Goal: Task Accomplishment & Management: Manage account settings

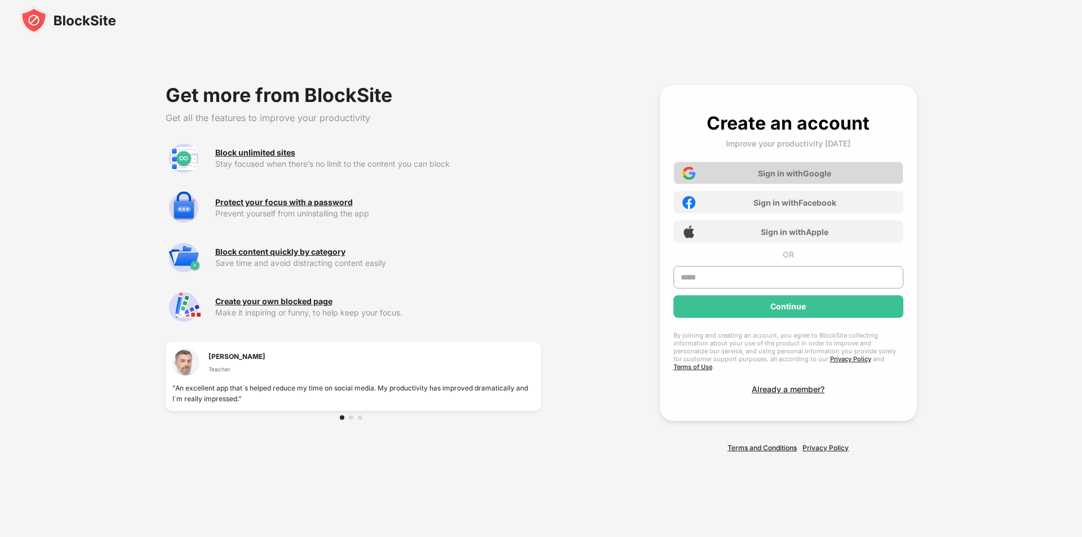
click at [733, 170] on div "Sign in with Google" at bounding box center [788, 173] width 230 height 23
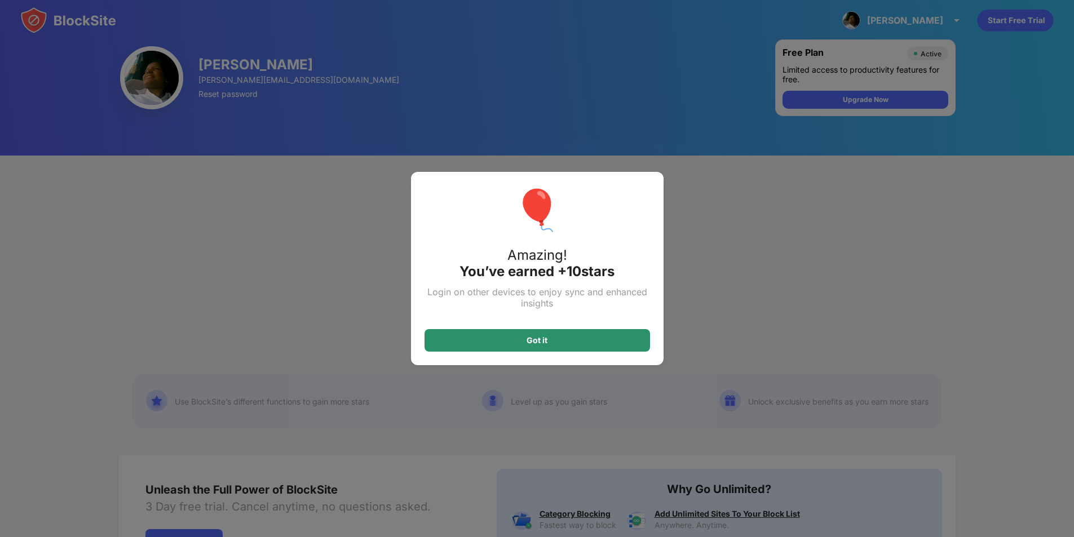
click at [603, 351] on div "Got it" at bounding box center [536, 340] width 225 height 23
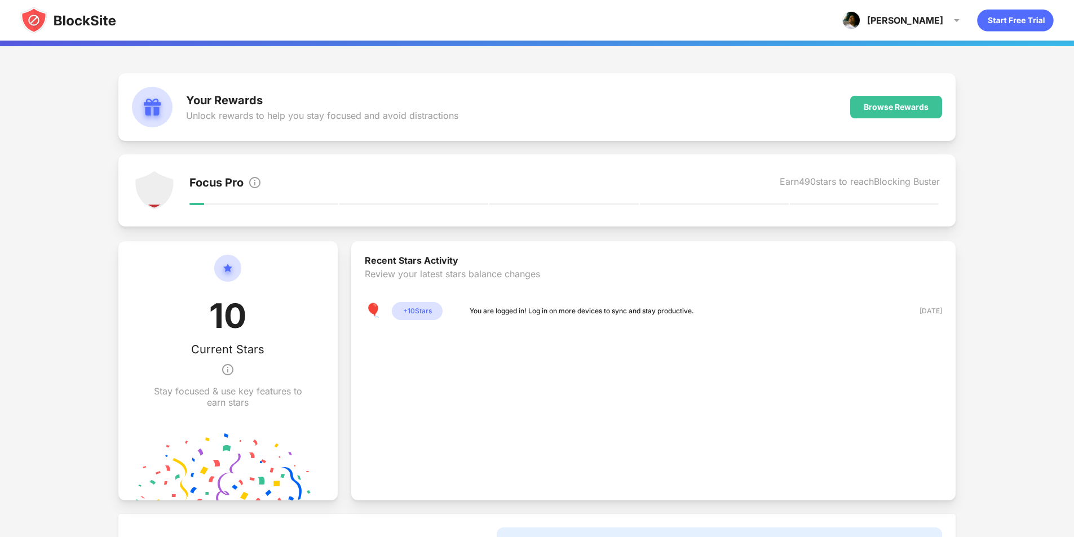
scroll to position [113, 0]
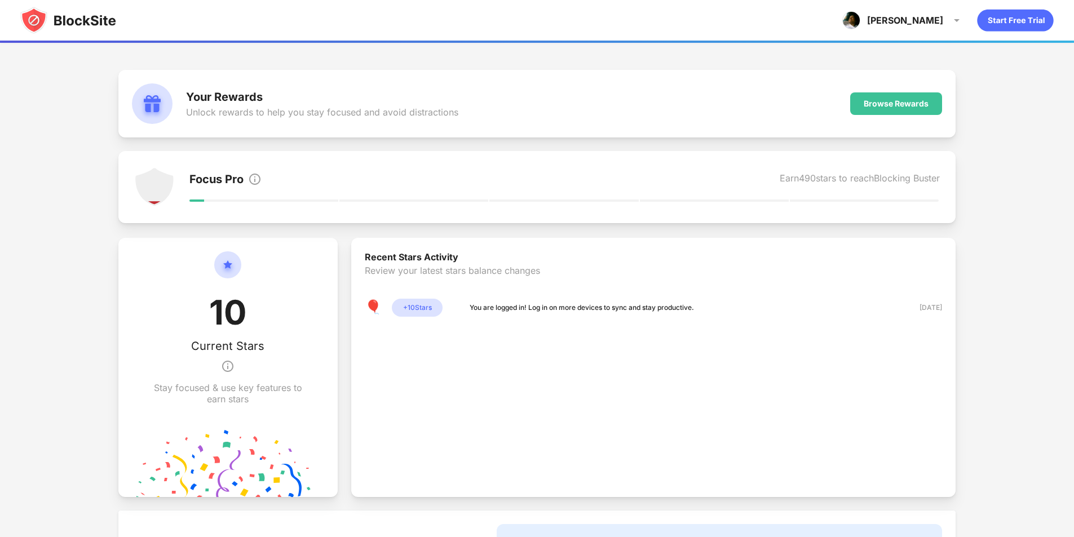
click at [224, 109] on div "Unlock rewards to help you stay focused and avoid distractions" at bounding box center [322, 112] width 272 height 11
click at [874, 95] on div "Browse Rewards" at bounding box center [896, 103] width 92 height 23
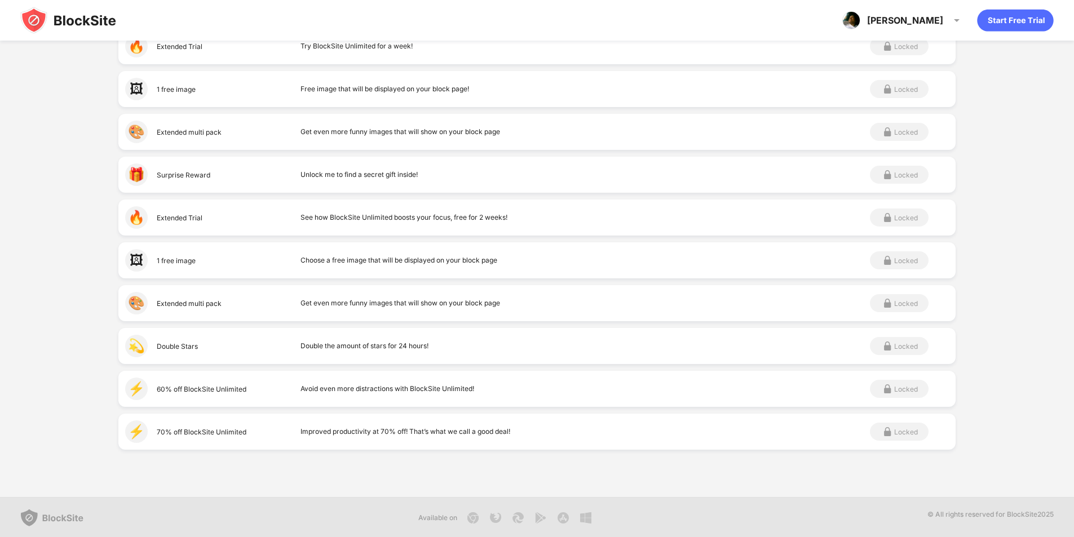
scroll to position [419, 0]
click at [942, 21] on div "Olga" at bounding box center [905, 20] width 76 height 11
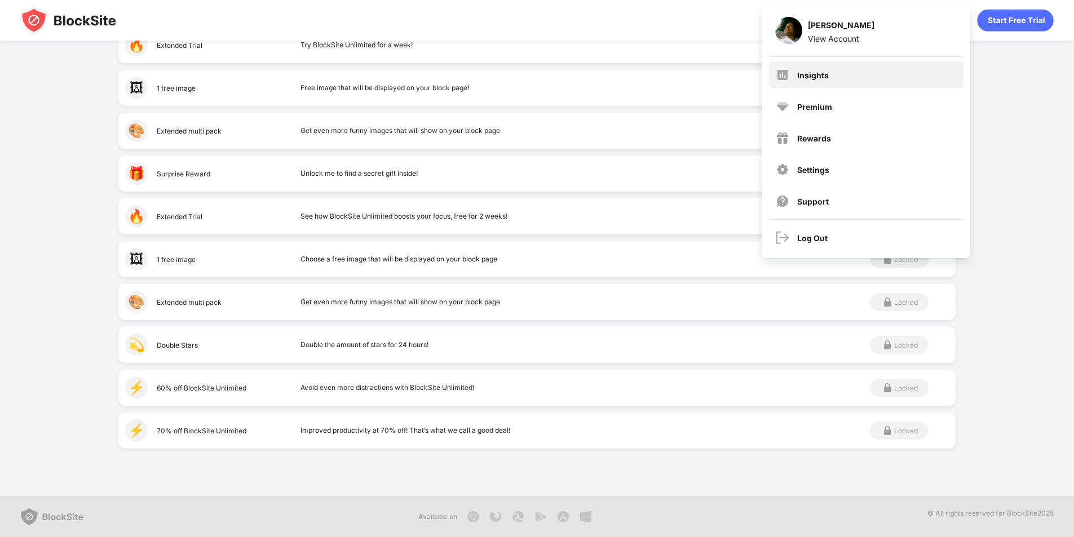
click at [828, 78] on div "Insights" at bounding box center [866, 74] width 194 height 27
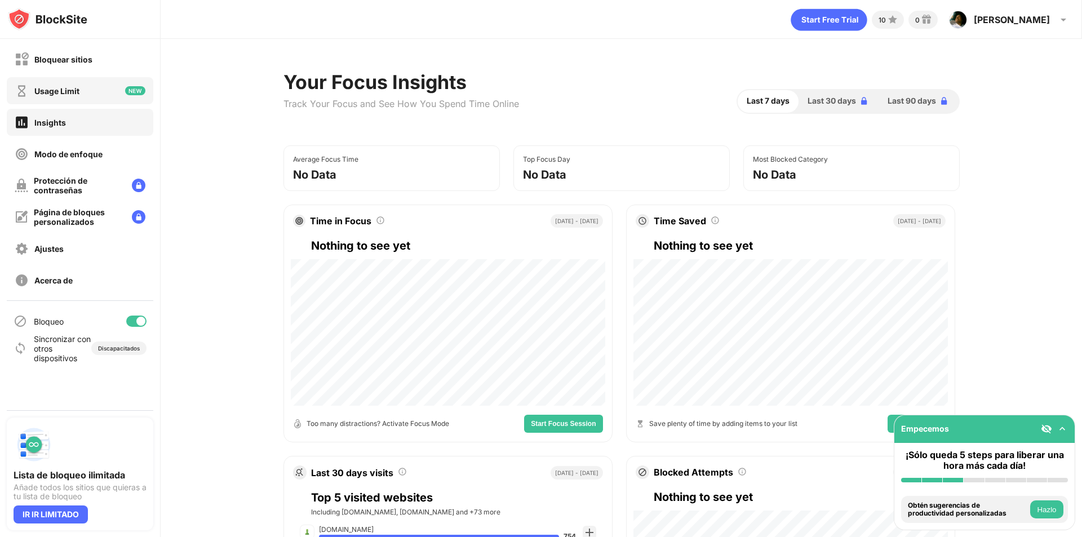
click at [91, 96] on div "Usage Limit" at bounding box center [80, 90] width 147 height 27
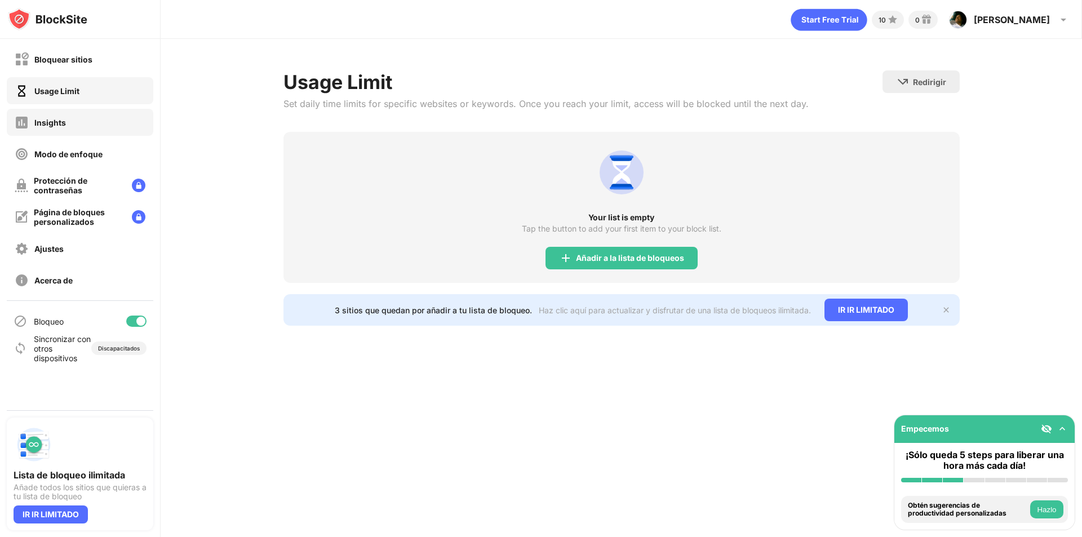
click at [95, 114] on div "Insights" at bounding box center [80, 122] width 147 height 27
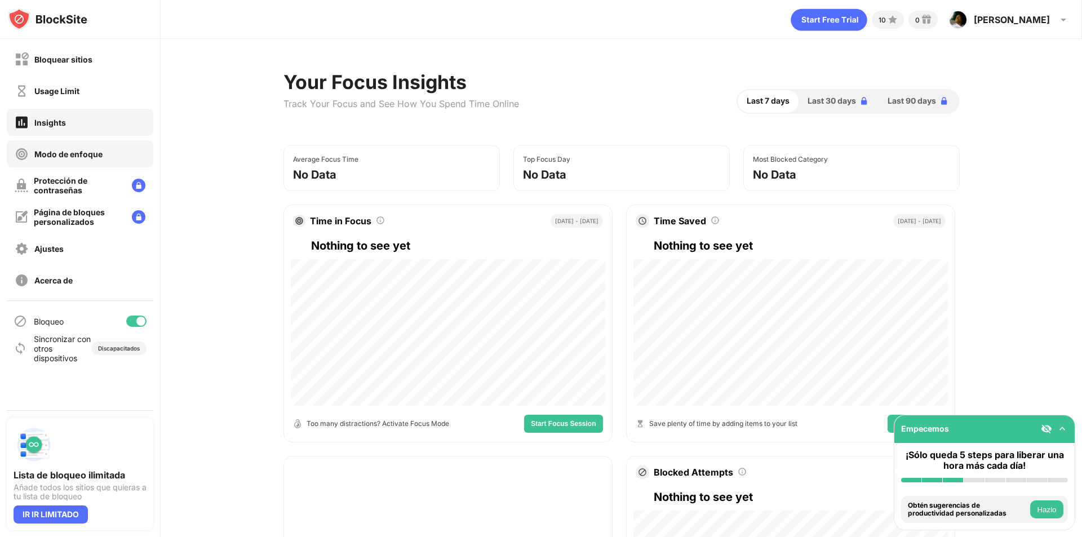
click at [69, 159] on div "Modo de enfoque" at bounding box center [59, 154] width 88 height 14
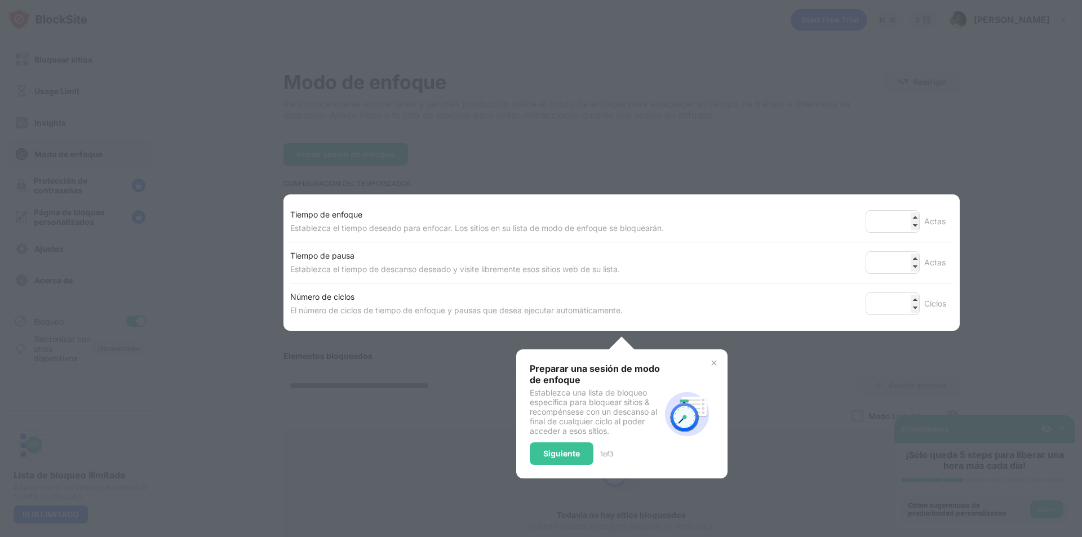
click at [79, 185] on div at bounding box center [541, 268] width 1082 height 537
click at [553, 453] on div "Siguiente" at bounding box center [561, 453] width 37 height 9
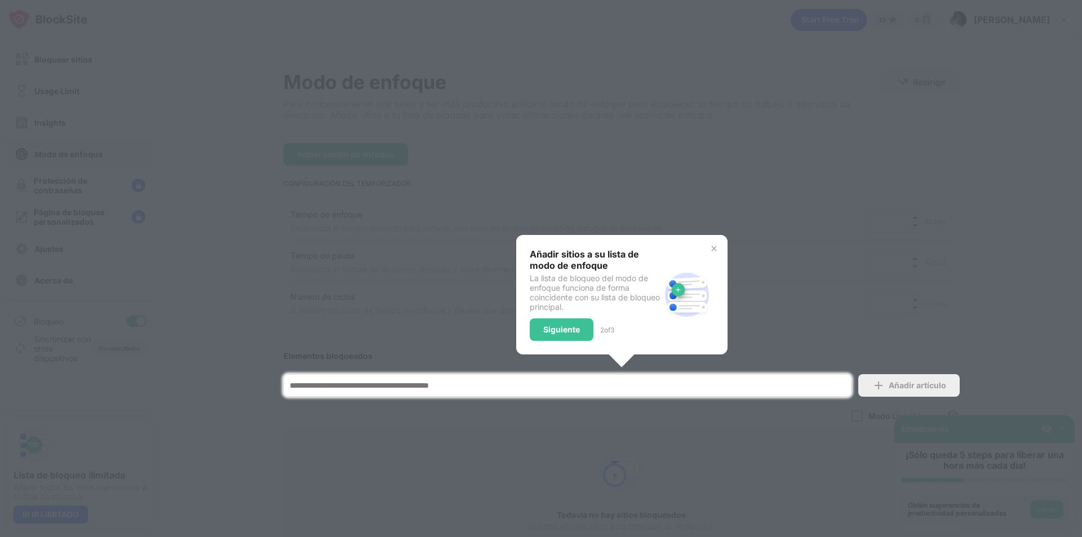
scroll to position [104, 0]
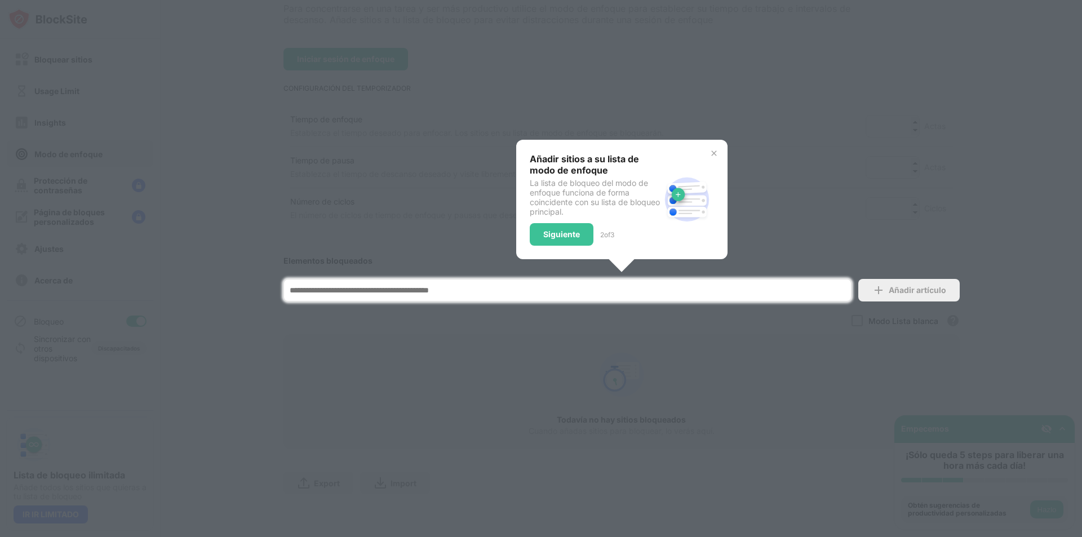
click at [574, 206] on div "La lista de bloqueo del modo de enfoque funciona de forma coincidente con su li…" at bounding box center [595, 197] width 130 height 38
click at [567, 230] on div "Siguiente" at bounding box center [561, 234] width 37 height 9
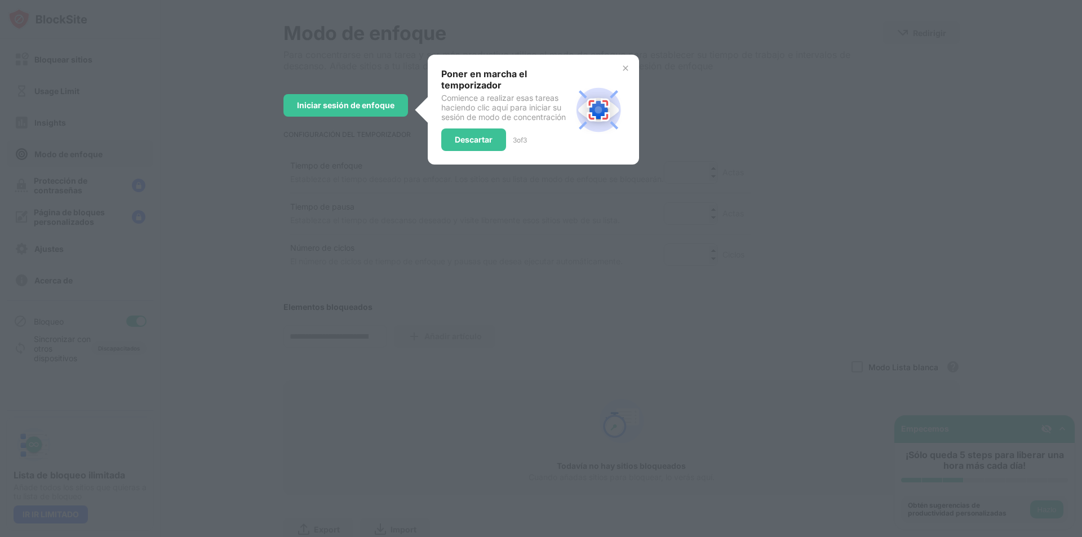
scroll to position [0, 0]
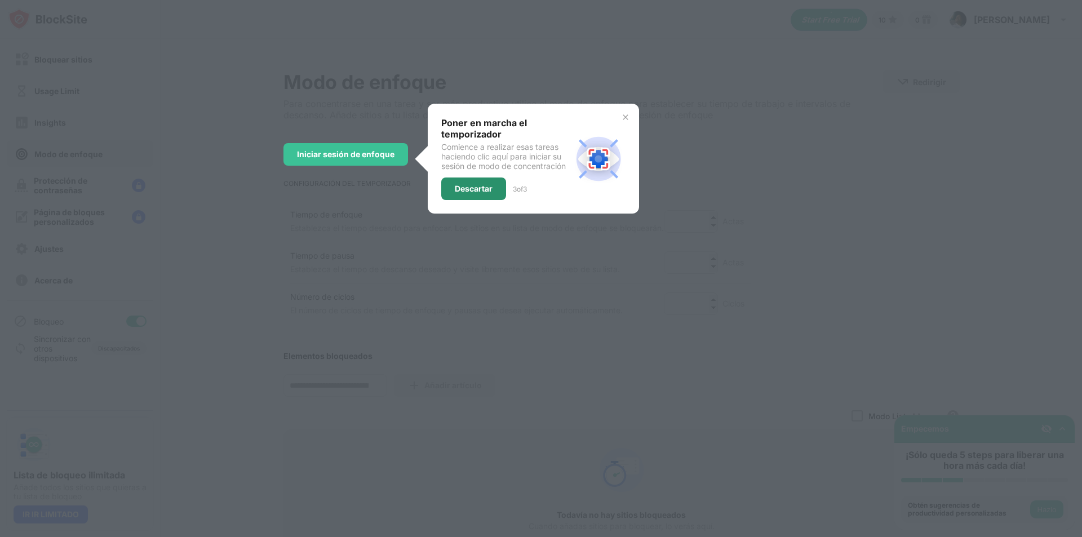
click at [467, 190] on div "Descartar" at bounding box center [474, 188] width 38 height 9
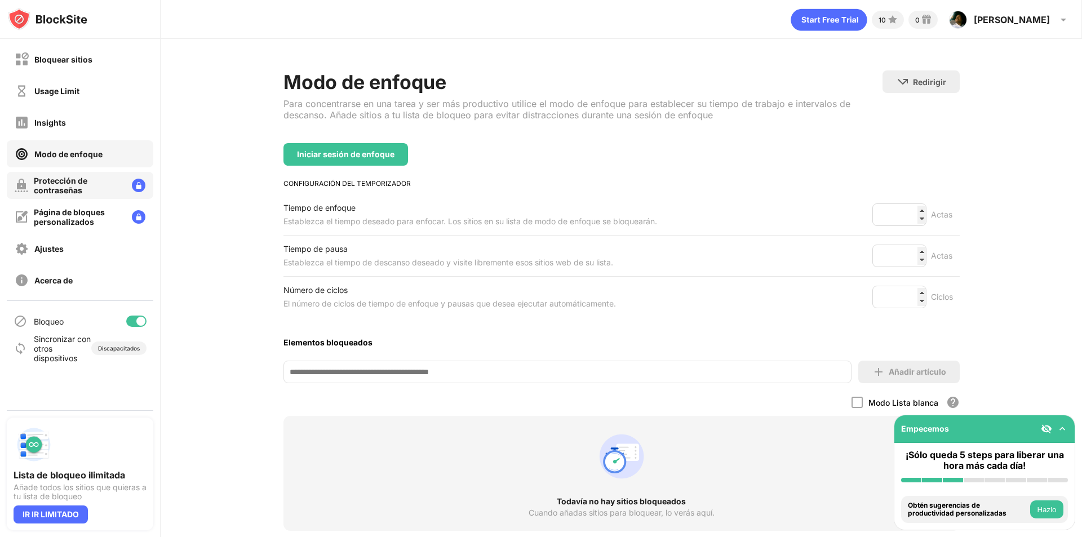
click at [86, 188] on div "Protección de contraseñas" at bounding box center [78, 185] width 89 height 19
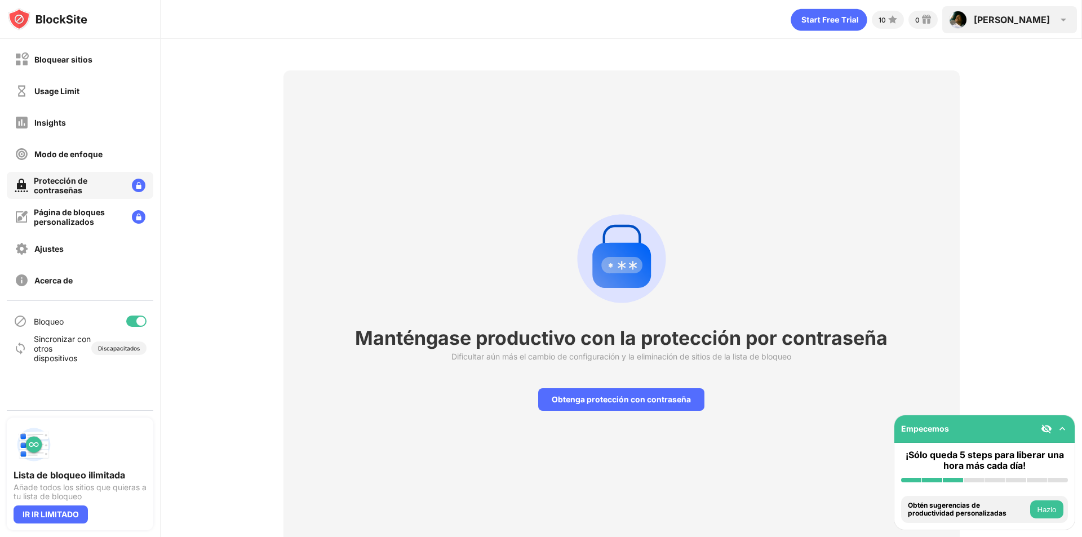
click at [1038, 24] on div "Olga" at bounding box center [1012, 19] width 76 height 11
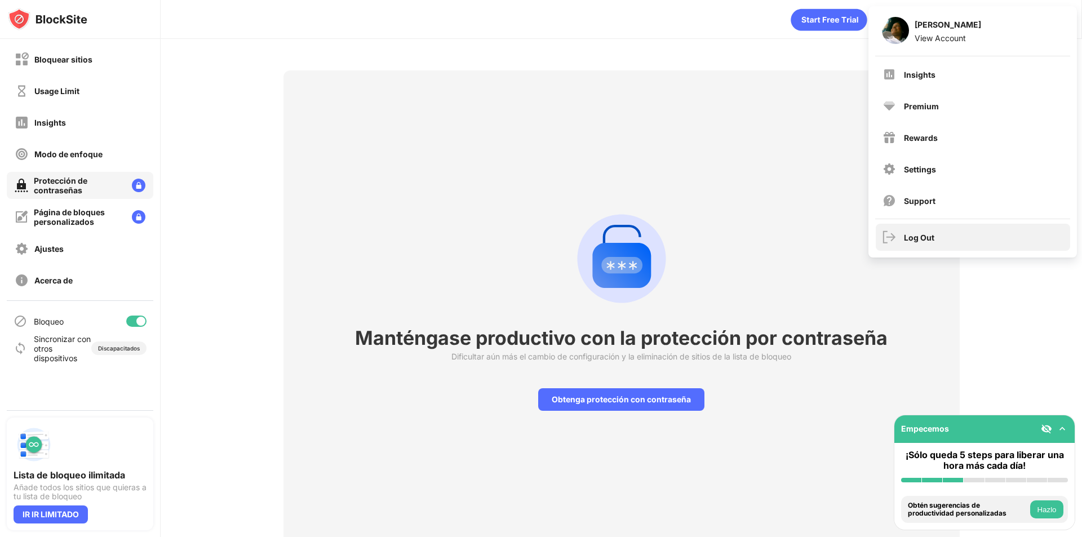
click at [885, 241] on img at bounding box center [890, 237] width 14 height 14
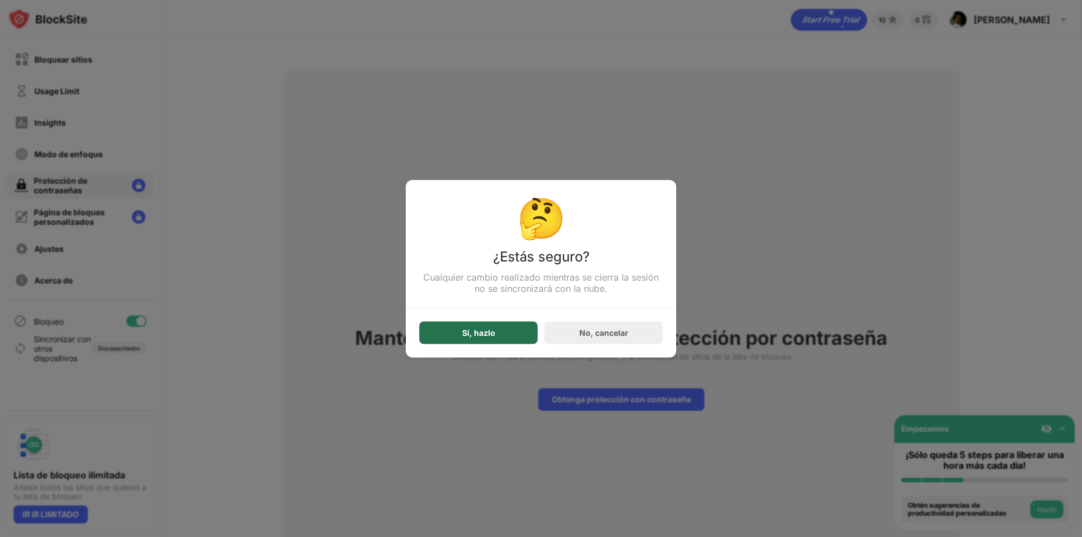
click at [509, 336] on div "Sí, hazlo" at bounding box center [478, 332] width 118 height 23
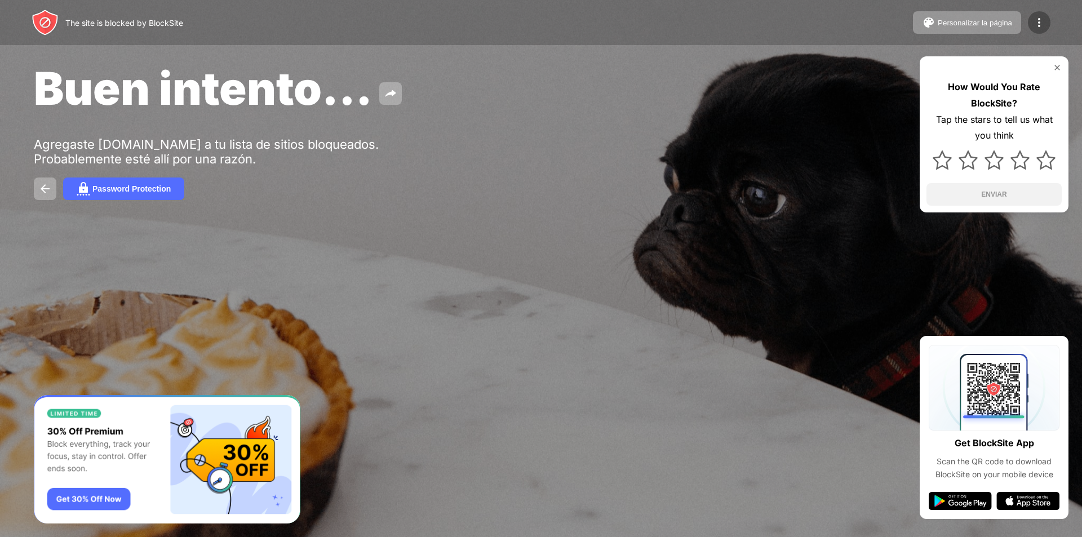
click at [1039, 23] on img at bounding box center [1039, 23] width 14 height 14
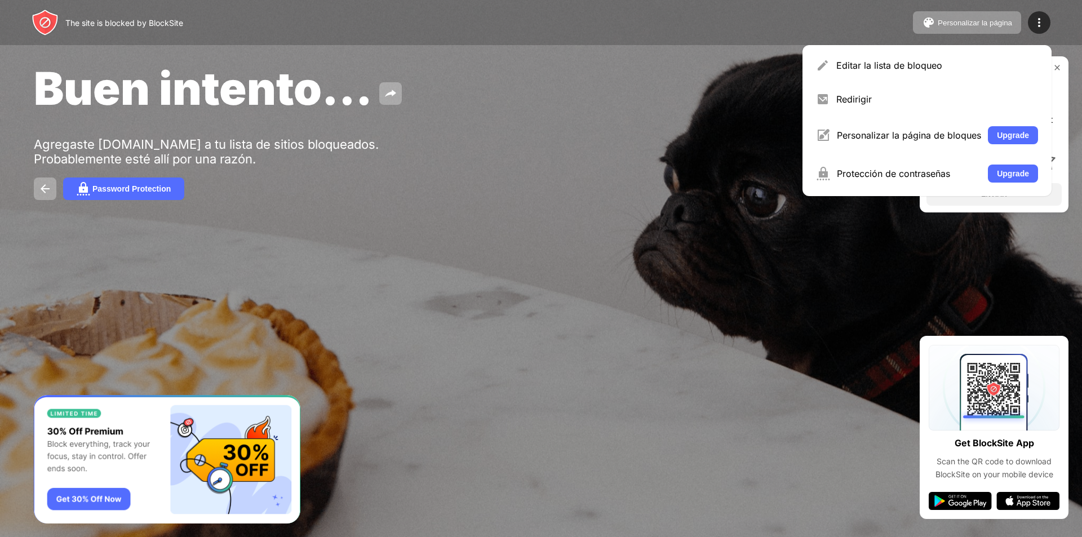
click at [391, 214] on div "Buen intento... Agregaste eaglercraft.com a tu lista de sitios bloqueados. Prob…" at bounding box center [541, 130] width 1082 height 261
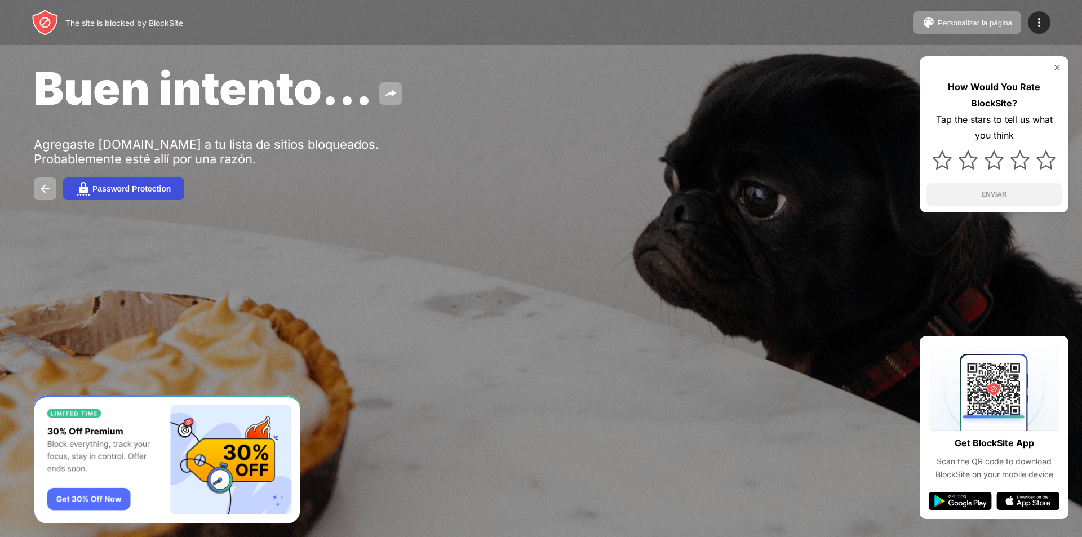
click at [97, 185] on div "Password Protection" at bounding box center [131, 188] width 78 height 9
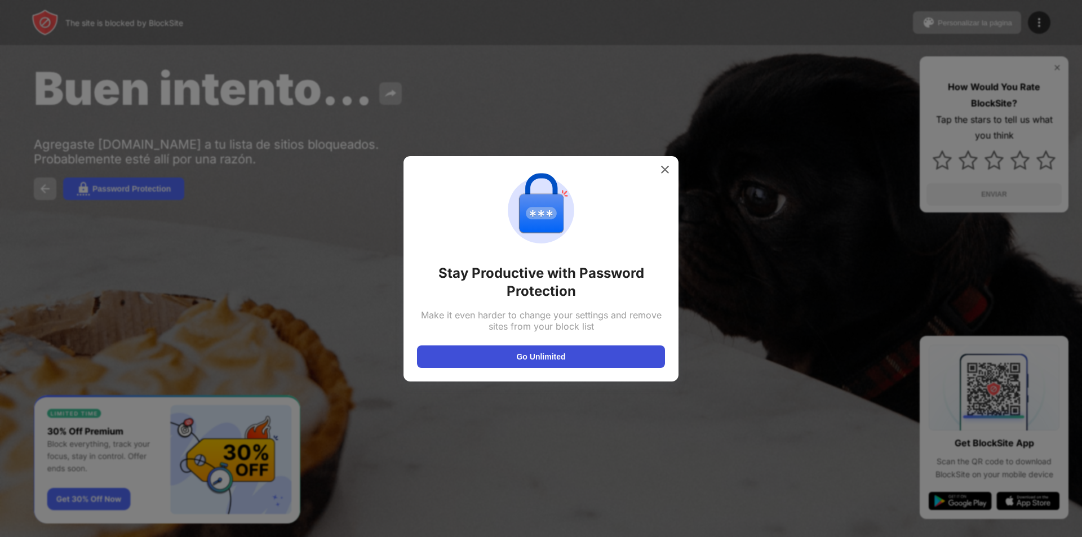
click at [576, 354] on button "Go Unlimited" at bounding box center [541, 356] width 248 height 23
click at [666, 172] on img at bounding box center [664, 169] width 11 height 11
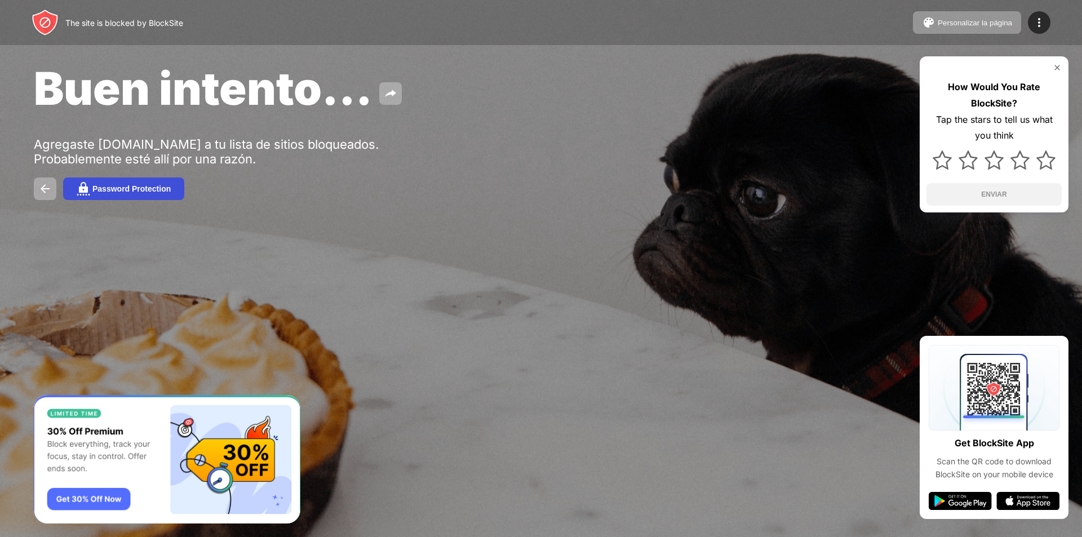
click at [112, 191] on div "Password Protection" at bounding box center [131, 188] width 78 height 9
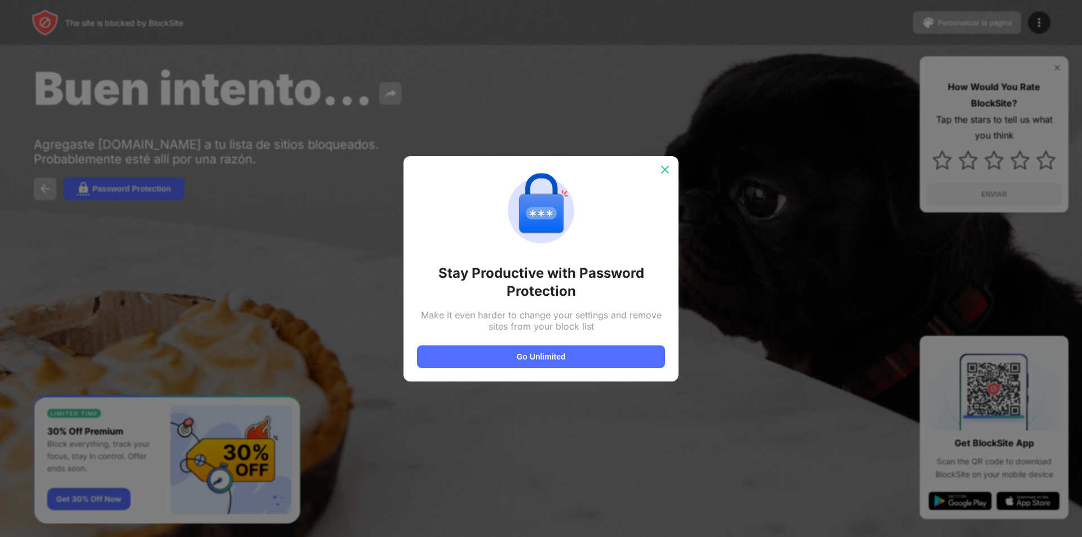
click at [660, 172] on img at bounding box center [664, 169] width 11 height 11
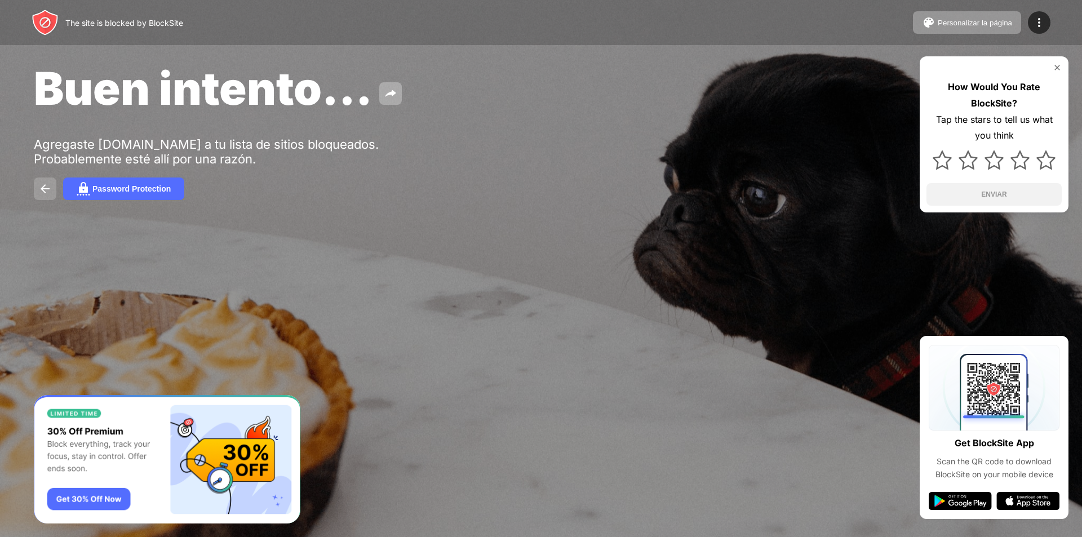
click at [47, 189] on img at bounding box center [45, 189] width 14 height 14
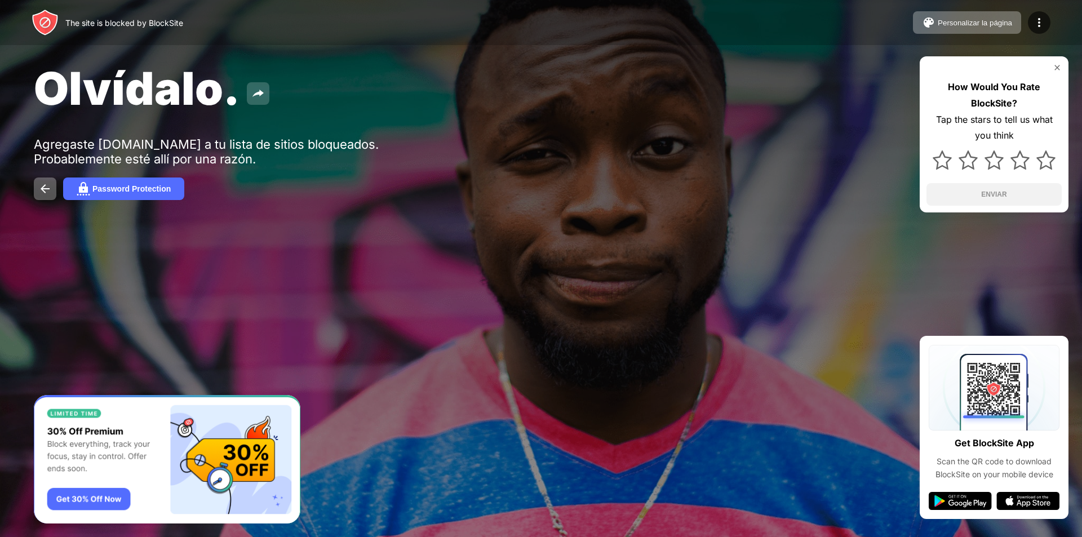
click at [260, 96] on img at bounding box center [258, 94] width 14 height 14
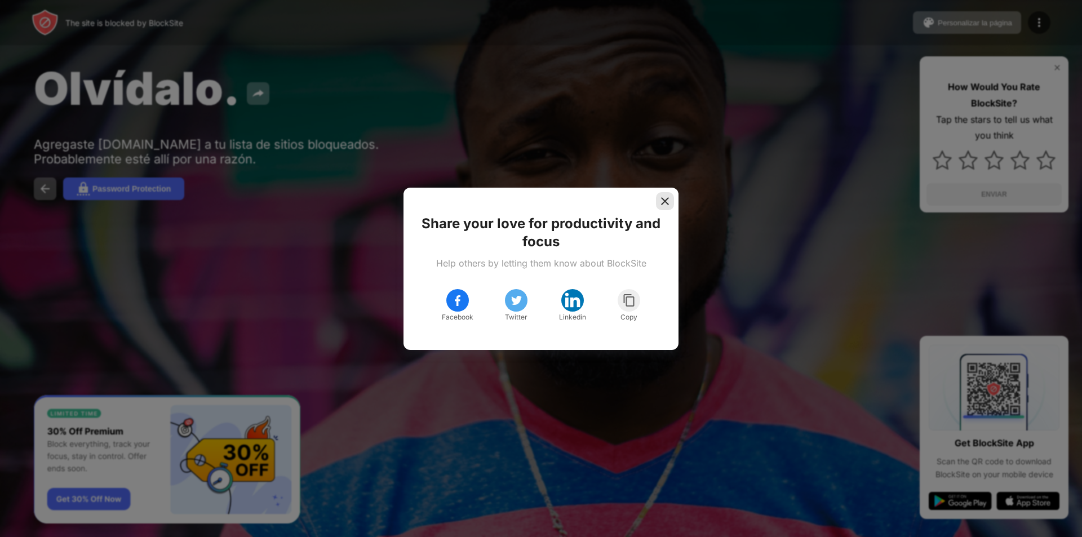
click at [660, 201] on img at bounding box center [664, 201] width 11 height 11
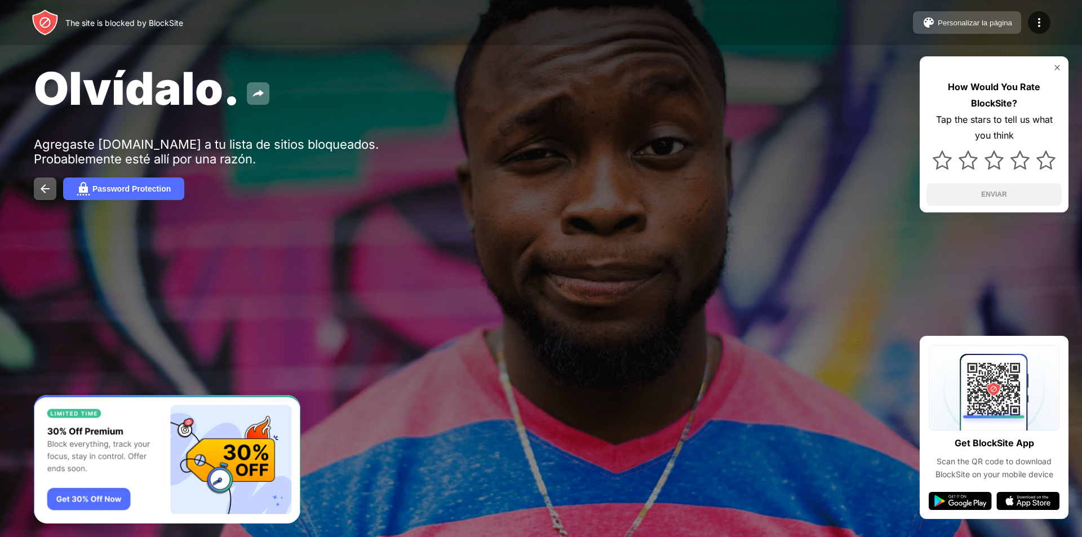
click at [1005, 33] on button "Personalizar la página" at bounding box center [967, 22] width 108 height 23
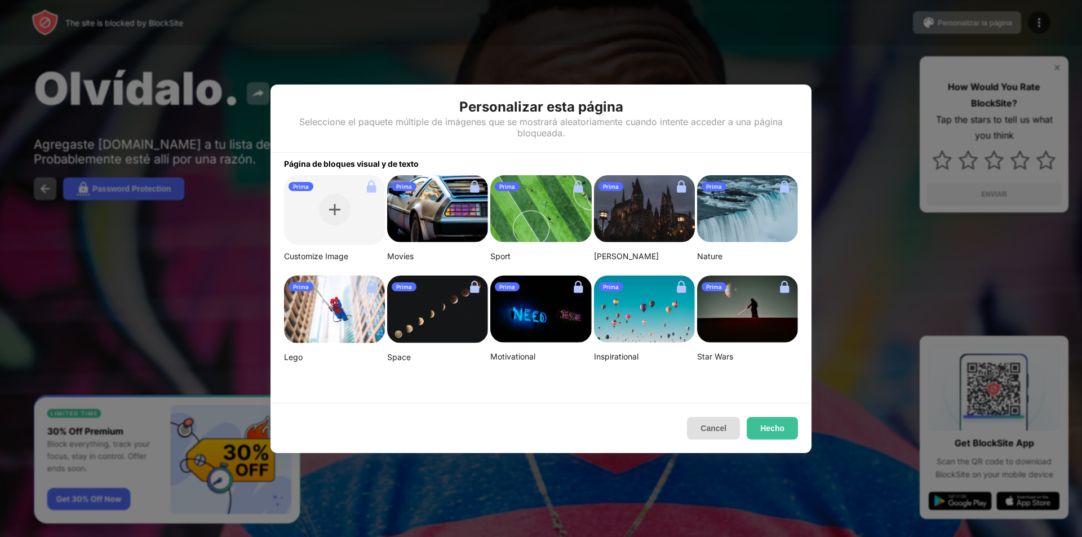
click at [715, 423] on button "Cancel" at bounding box center [713, 428] width 53 height 23
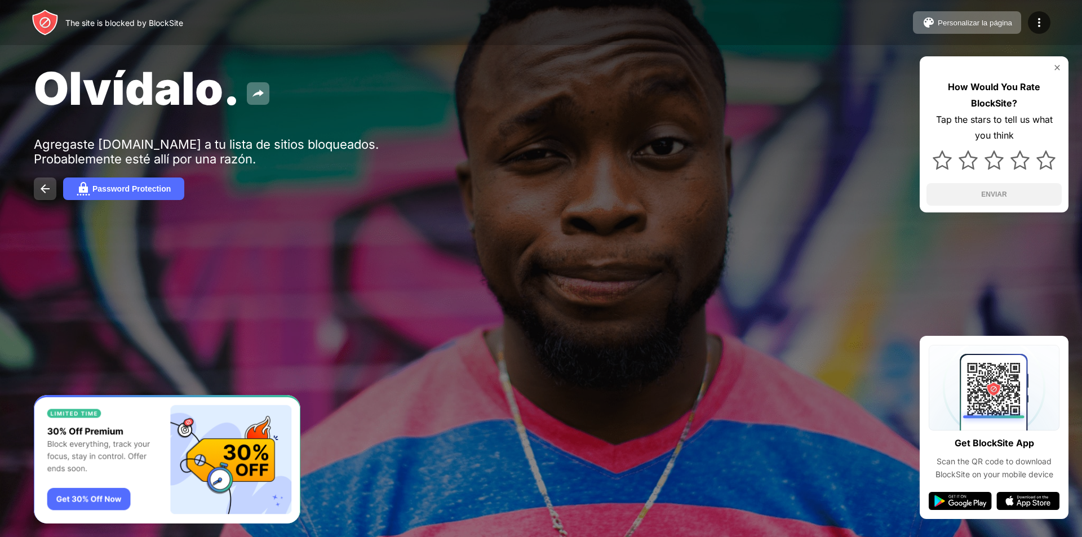
click at [39, 188] on img at bounding box center [45, 189] width 14 height 14
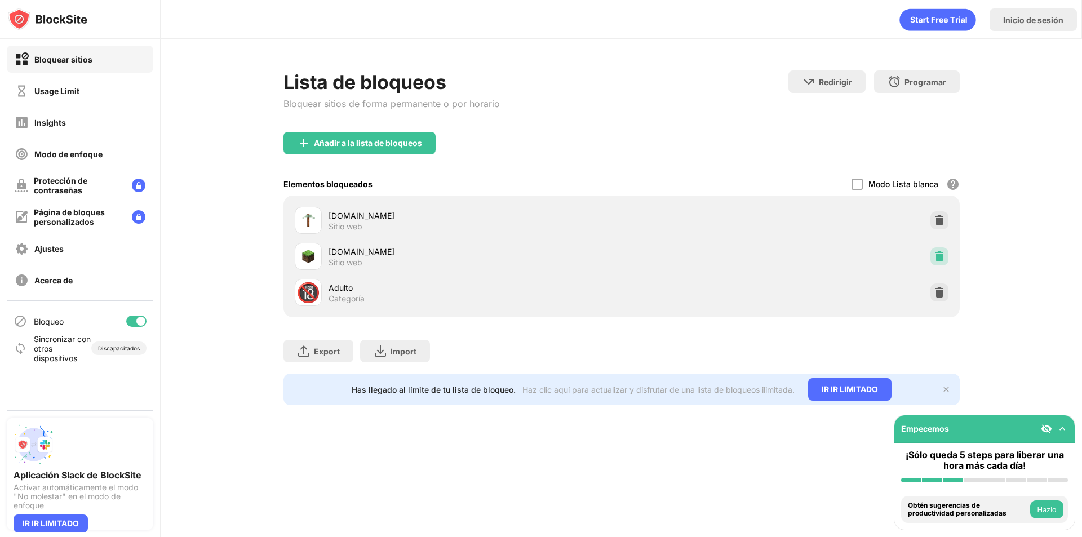
click at [945, 258] on img at bounding box center [939, 256] width 11 height 11
